Goal: Find specific page/section: Find specific page/section

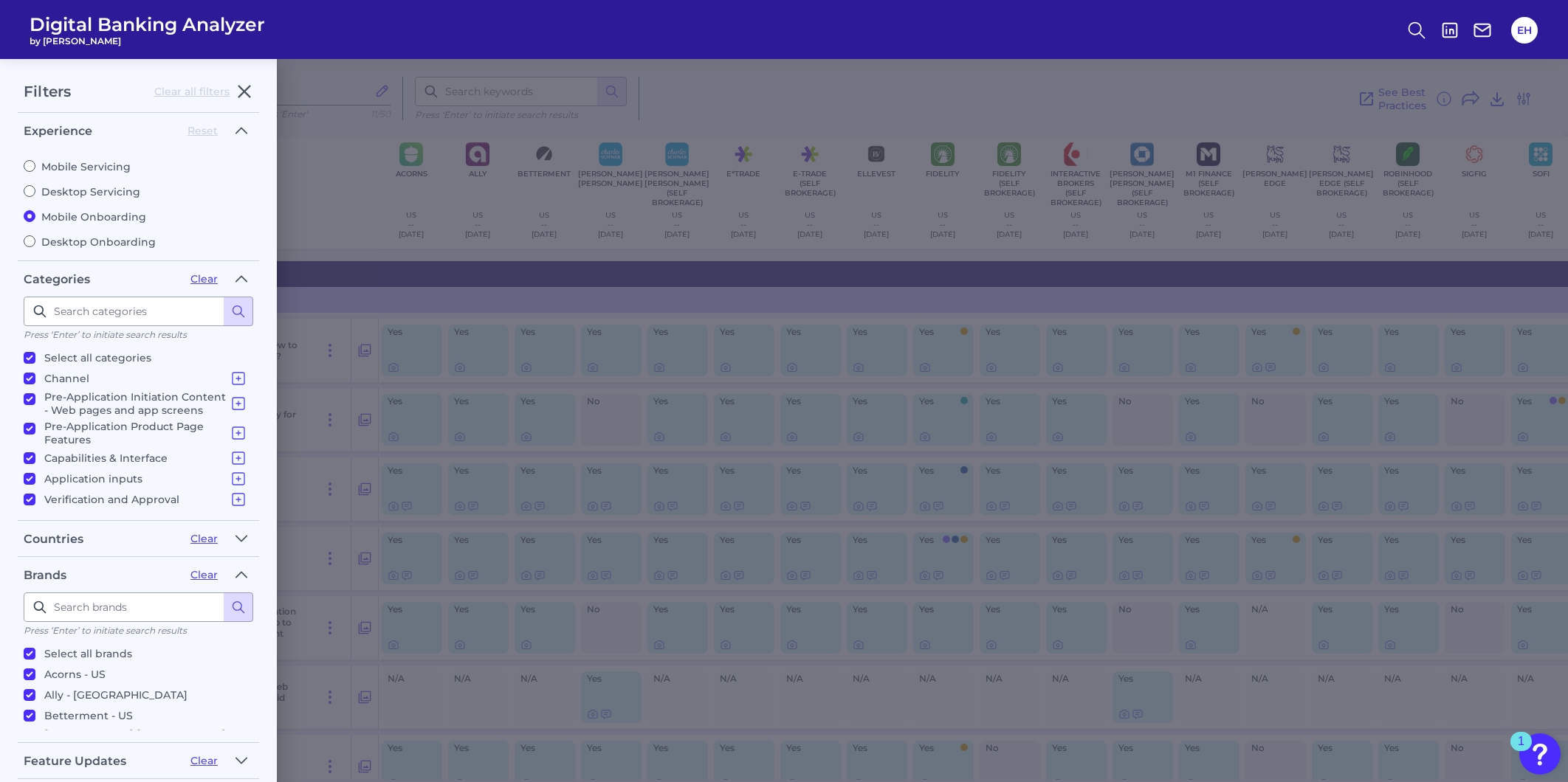
click at [482, 224] on div "Filters Clear all filters Experience Reset Mobile Servicing Desktop Servicing M…" at bounding box center [784, 420] width 1568 height 723
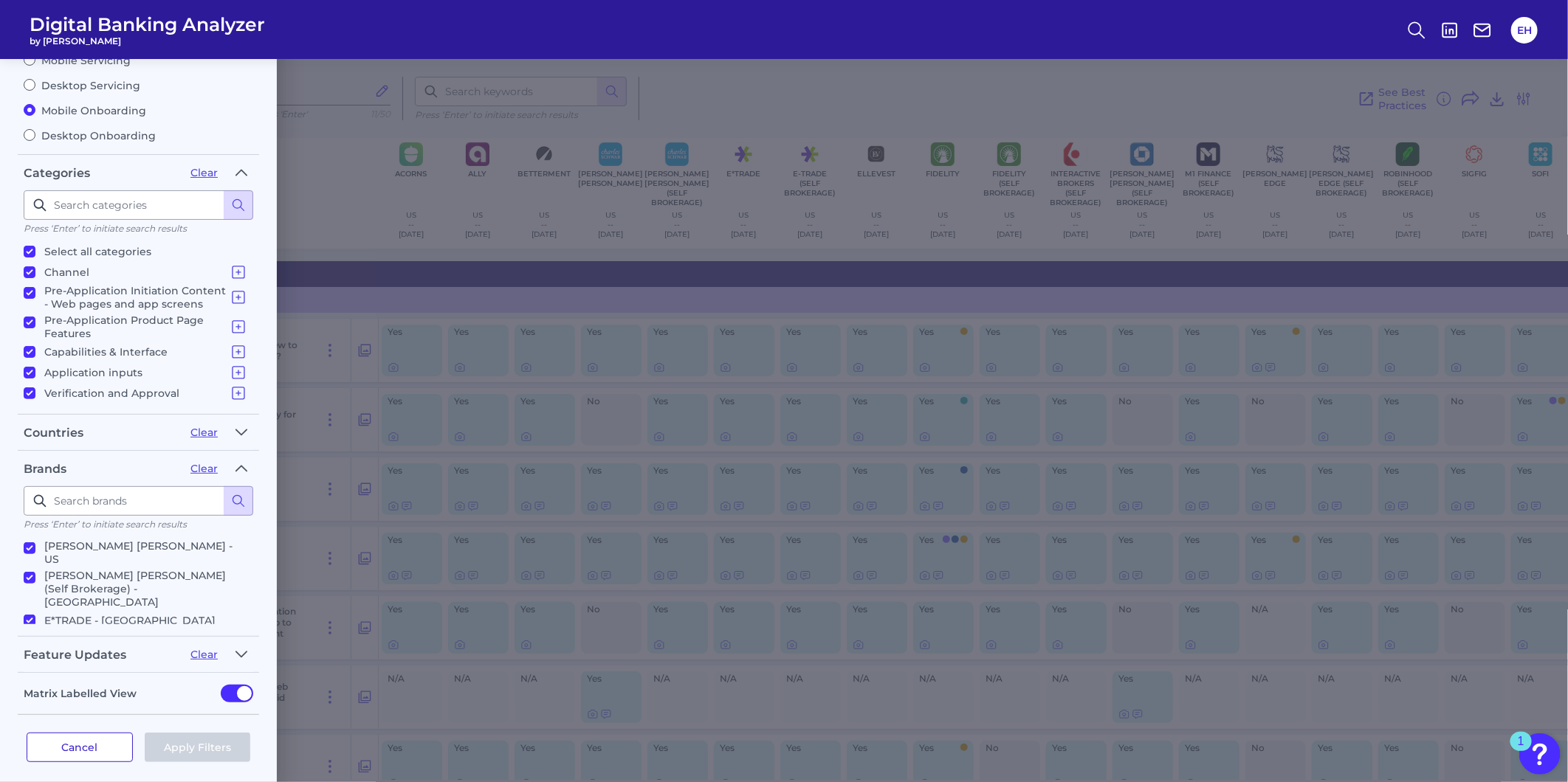
click at [98, 736] on button "Cancel" at bounding box center [80, 747] width 106 height 29
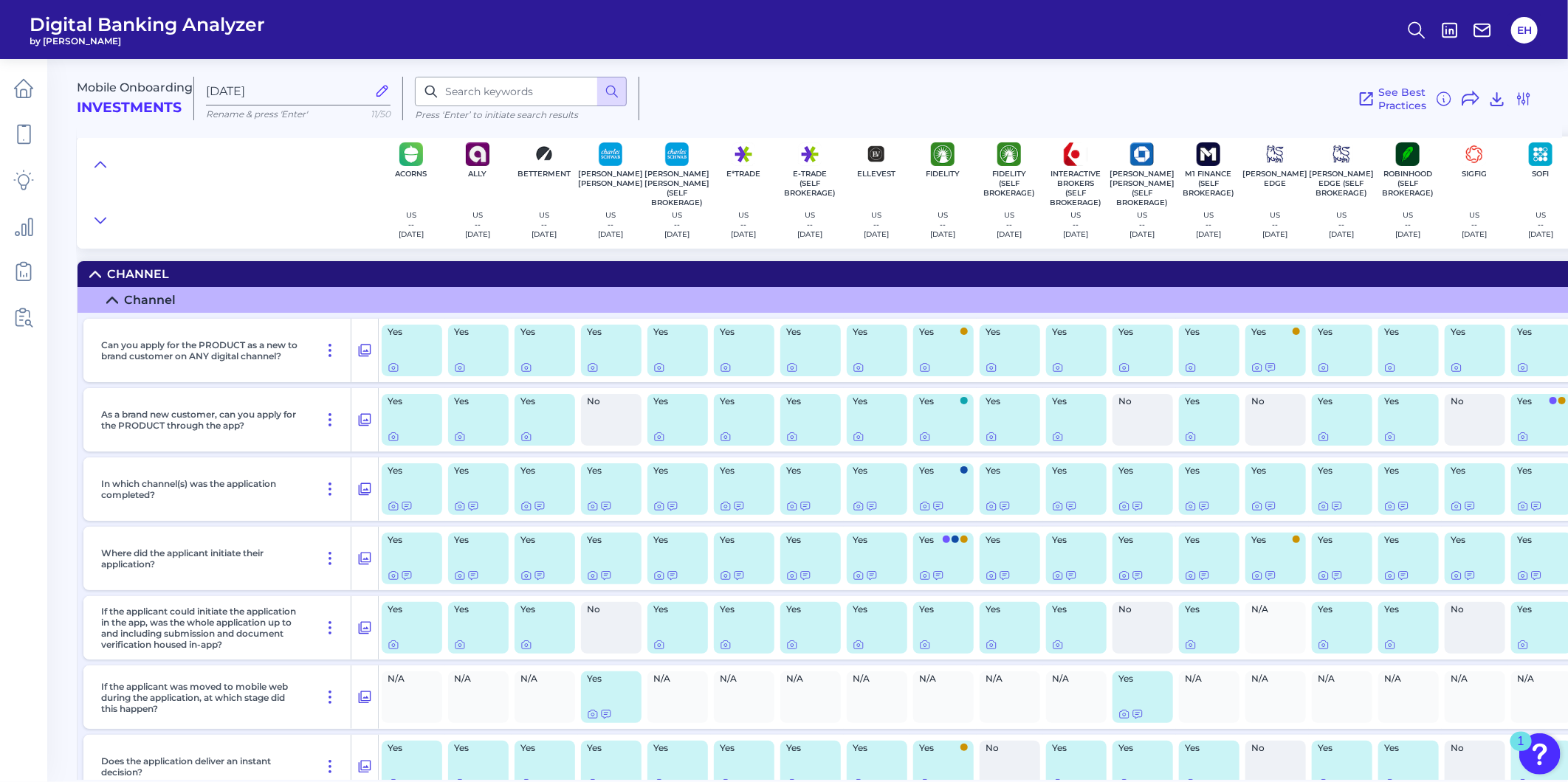
scroll to position [0, 0]
click at [25, 144] on icon at bounding box center [23, 134] width 21 height 21
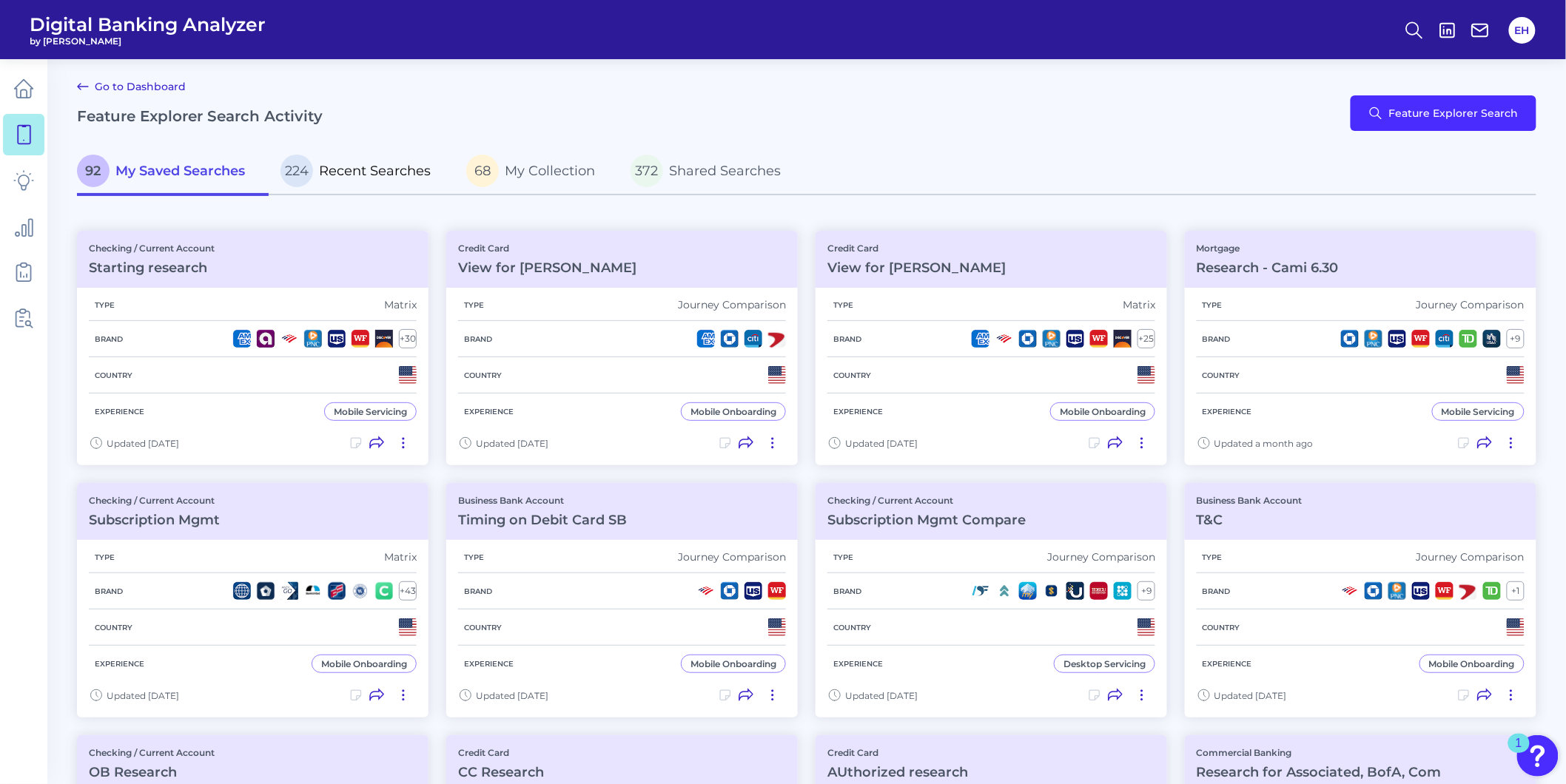
click at [331, 173] on span "Recent Searches" at bounding box center [375, 171] width 112 height 17
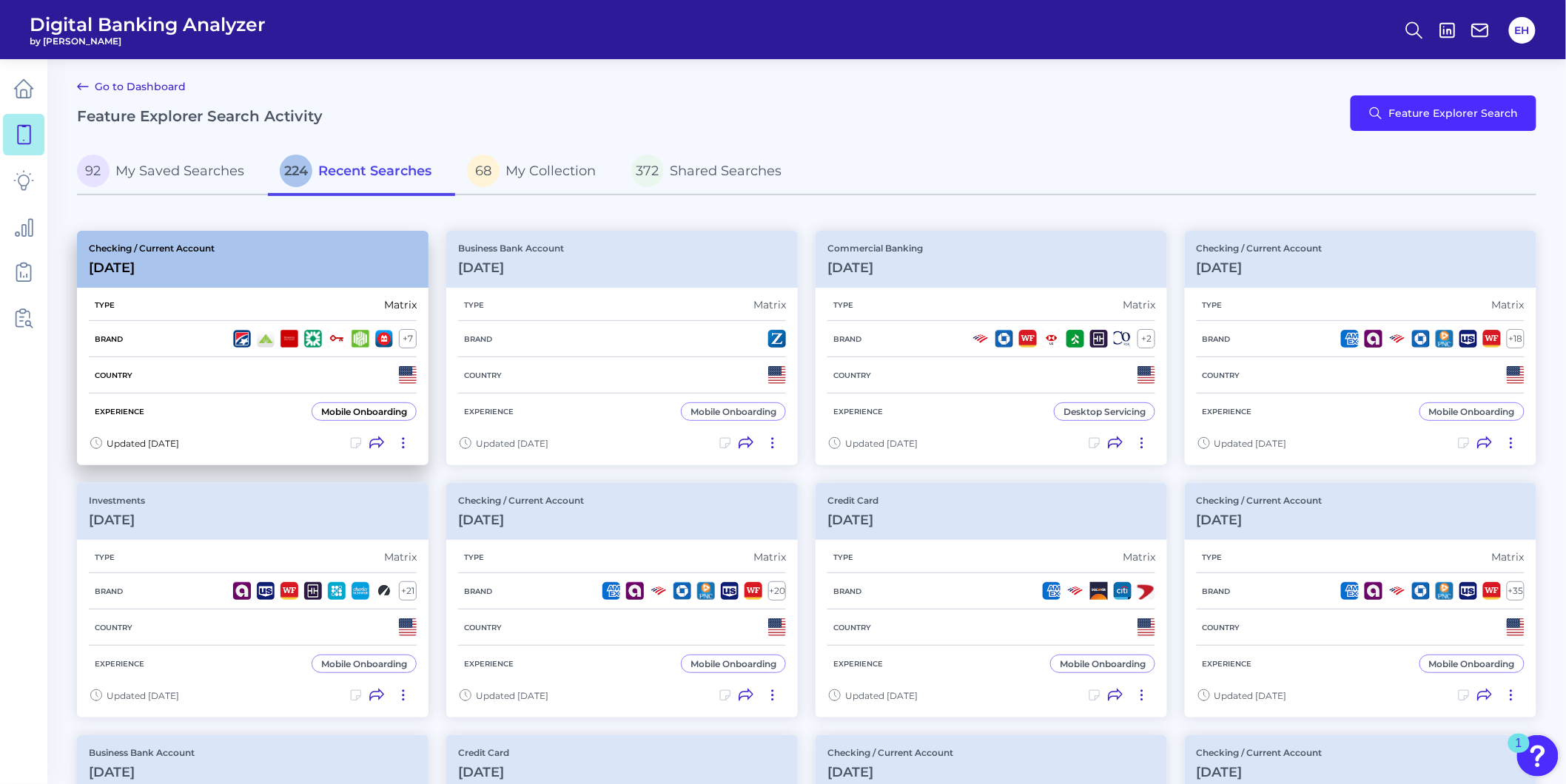
click at [305, 272] on div "Checking / Current Account [DATE]" at bounding box center [253, 259] width 351 height 57
